Goal: Task Accomplishment & Management: Manage account settings

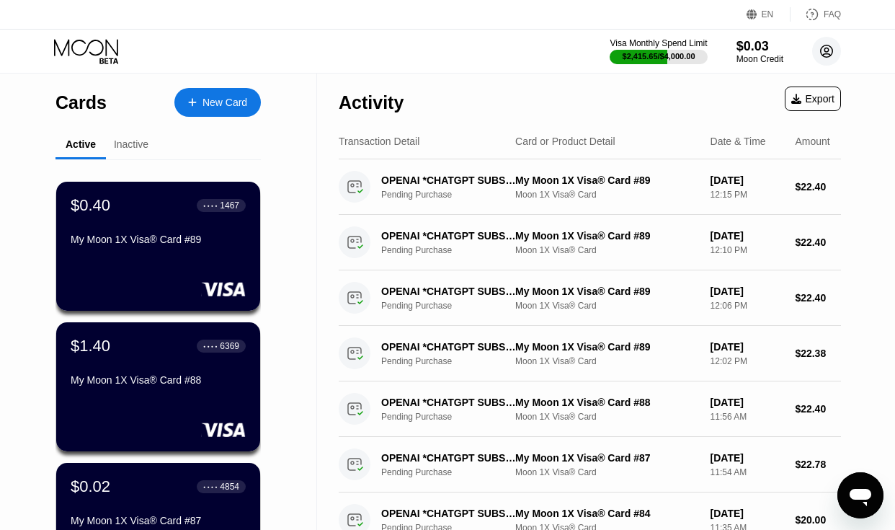
click at [829, 48] on circle at bounding box center [826, 51] width 29 height 29
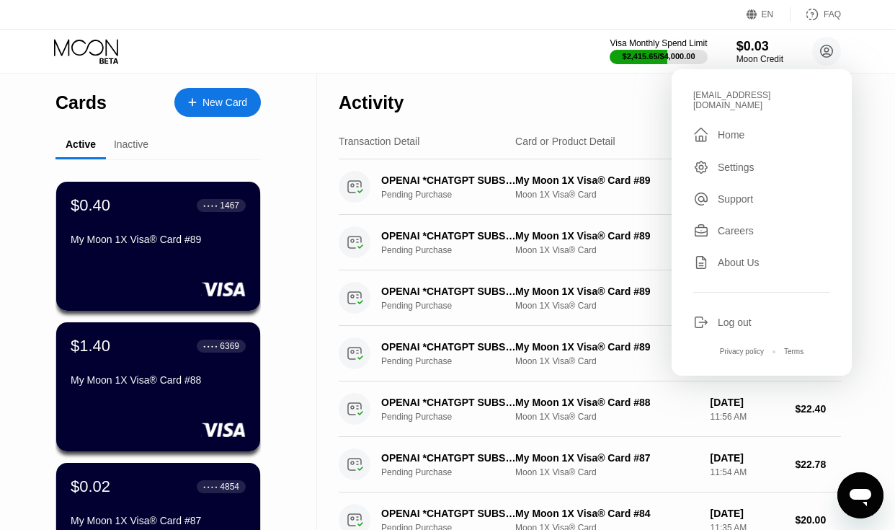
click at [744, 316] on div "Log out" at bounding box center [735, 322] width 34 height 12
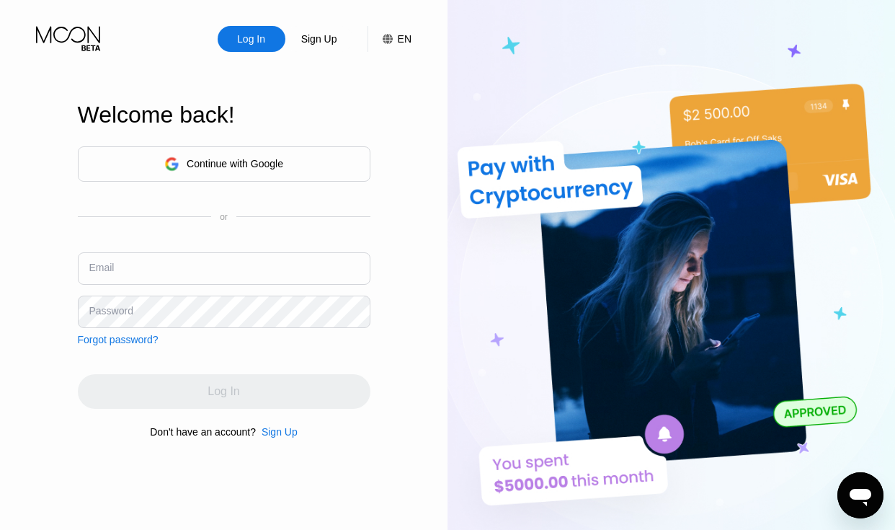
click at [254, 254] on input "text" at bounding box center [224, 268] width 292 height 32
paste input "[EMAIL_ADDRESS][DOMAIN_NAME]"
type input "[EMAIL_ADDRESS][DOMAIN_NAME]"
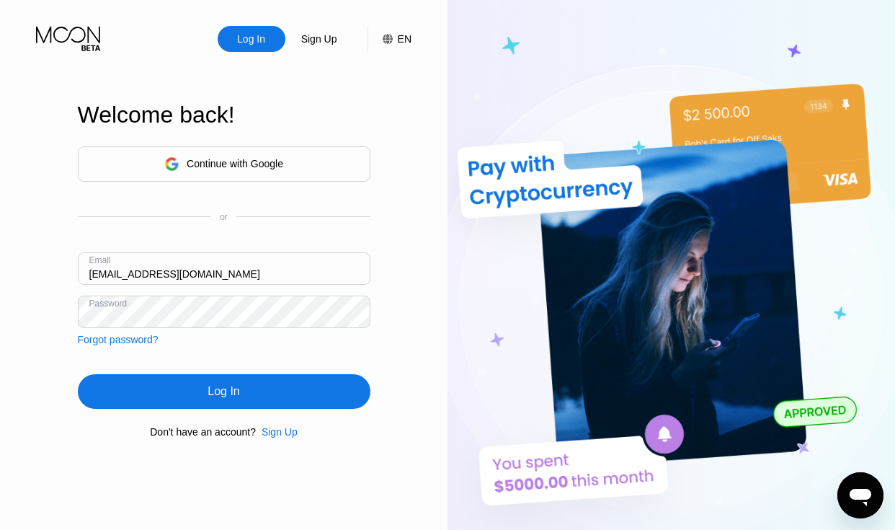
click at [248, 392] on div "Log In" at bounding box center [224, 391] width 292 height 35
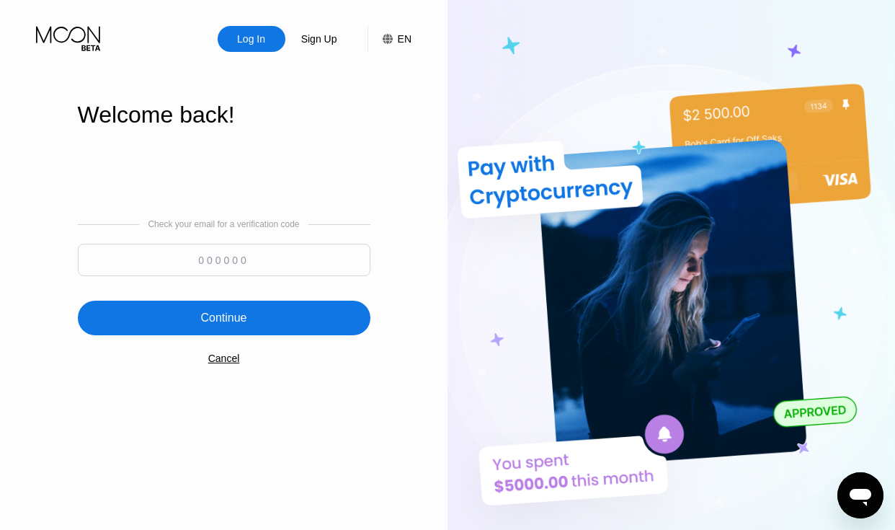
click at [242, 251] on input at bounding box center [224, 260] width 292 height 32
paste input "232460"
type input "232460"
click at [233, 323] on div "Continue" at bounding box center [223, 318] width 46 height 14
